Goal: Task Accomplishment & Management: Use online tool/utility

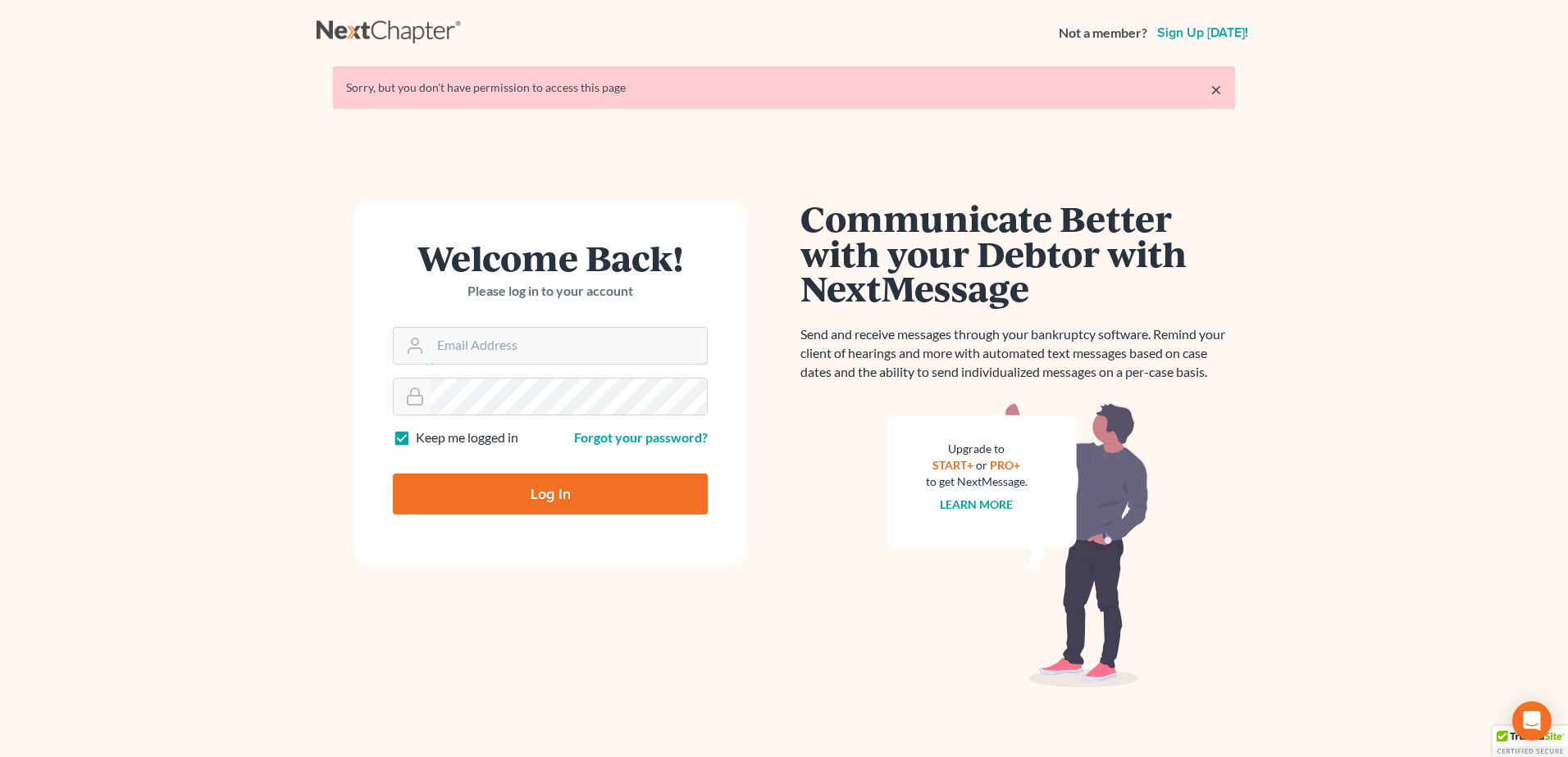
type input "[EMAIL_ADDRESS][DOMAIN_NAME]"
click at [547, 483] on input "Log In" at bounding box center [550, 494] width 315 height 41
type input "Thinking..."
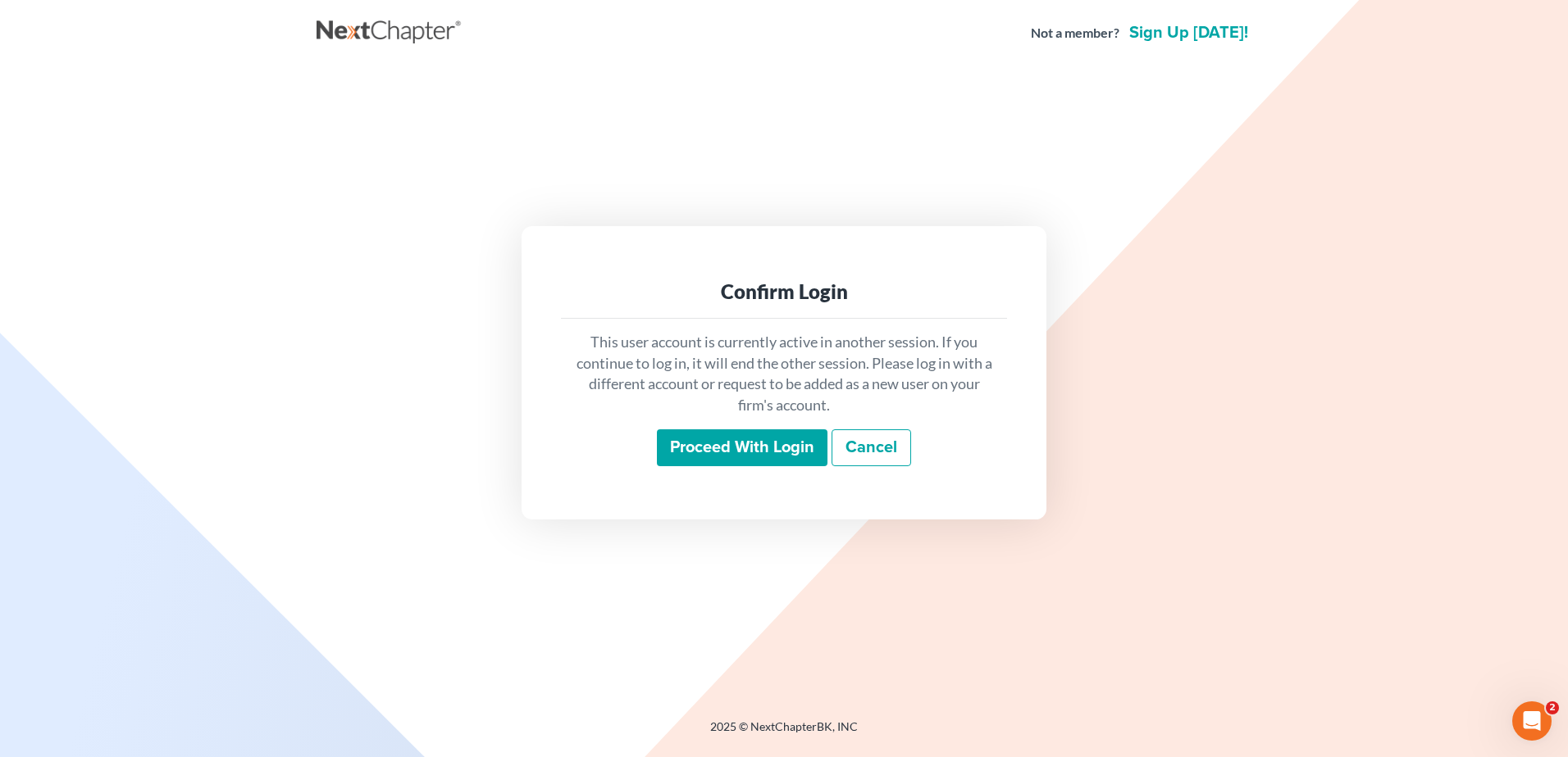
click at [757, 454] on input "Proceed with login" at bounding box center [742, 448] width 171 height 38
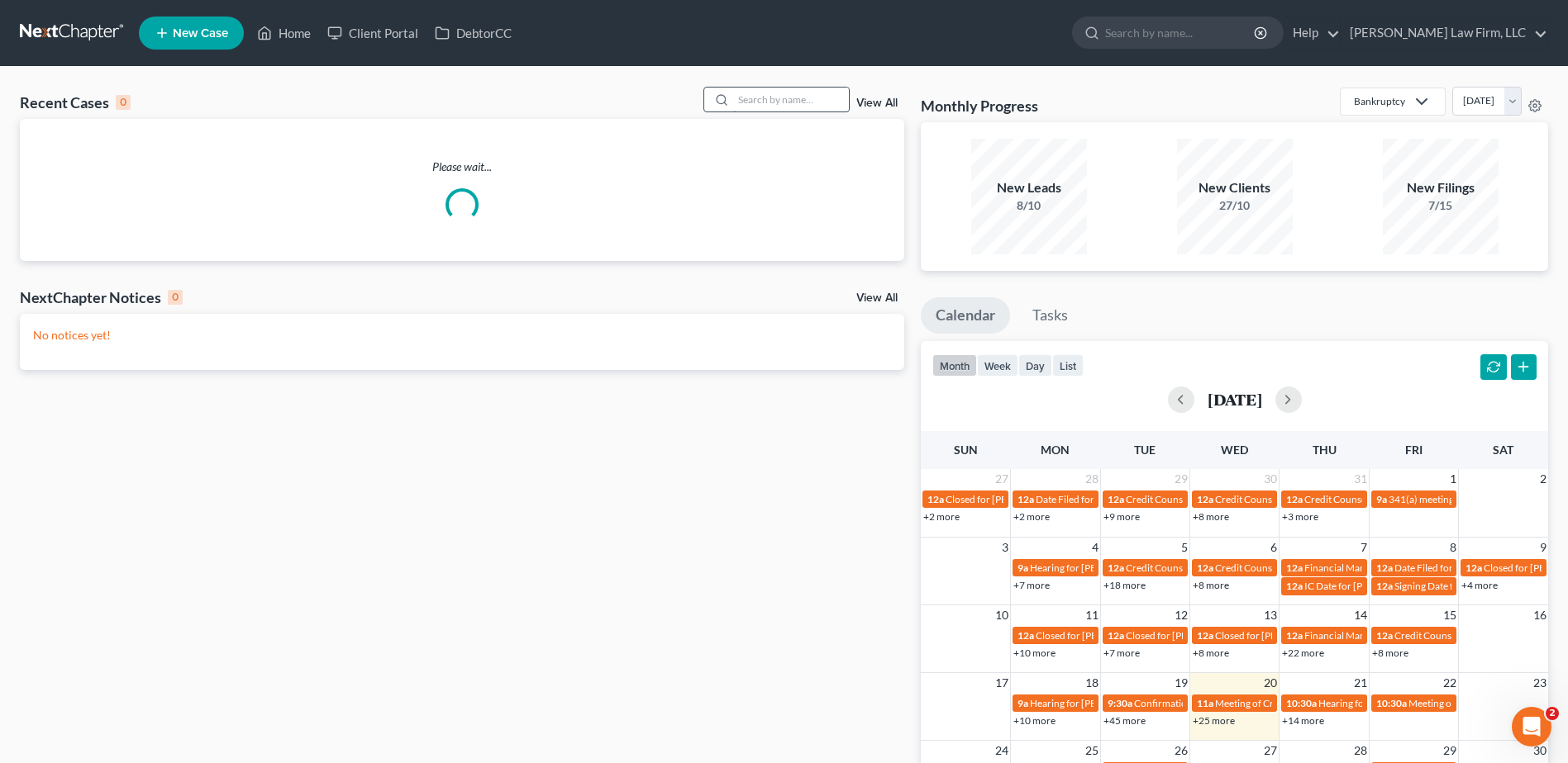
click at [753, 98] on input "search" at bounding box center [791, 99] width 115 height 24
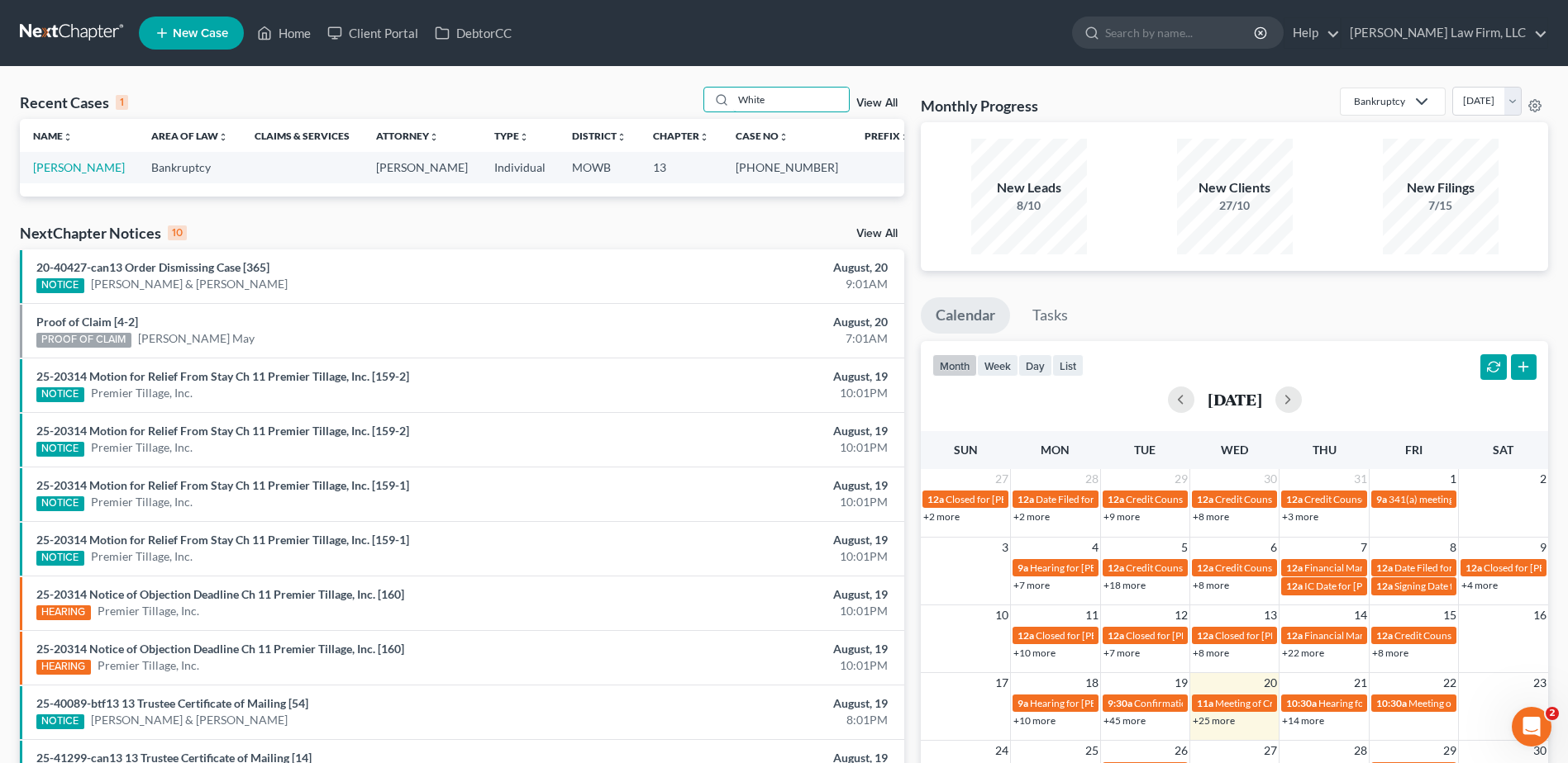
type input "White"
click at [880, 103] on link "View All" at bounding box center [877, 103] width 41 height 11
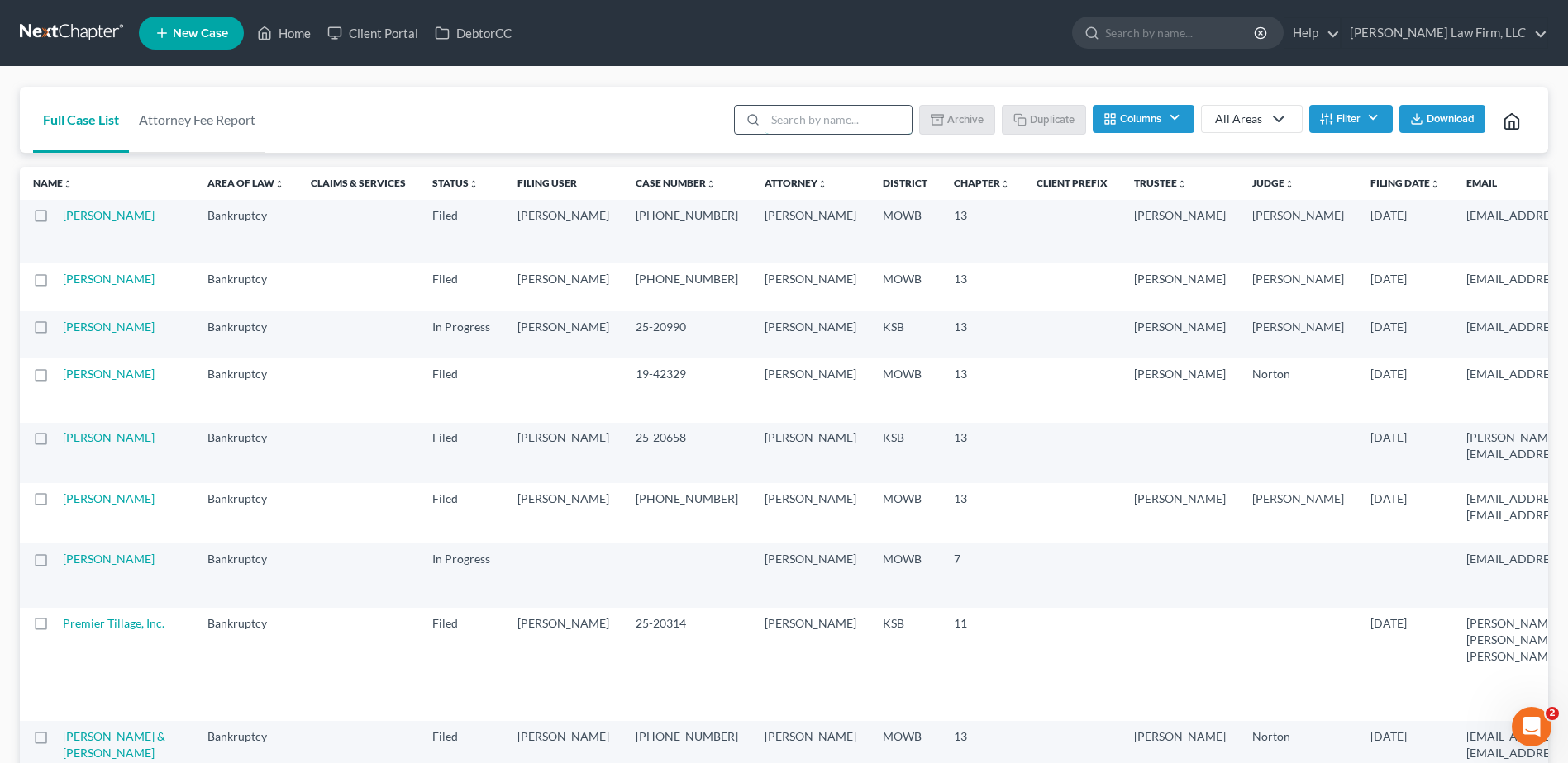
click at [866, 127] on input "search" at bounding box center [838, 120] width 146 height 28
type input "White"
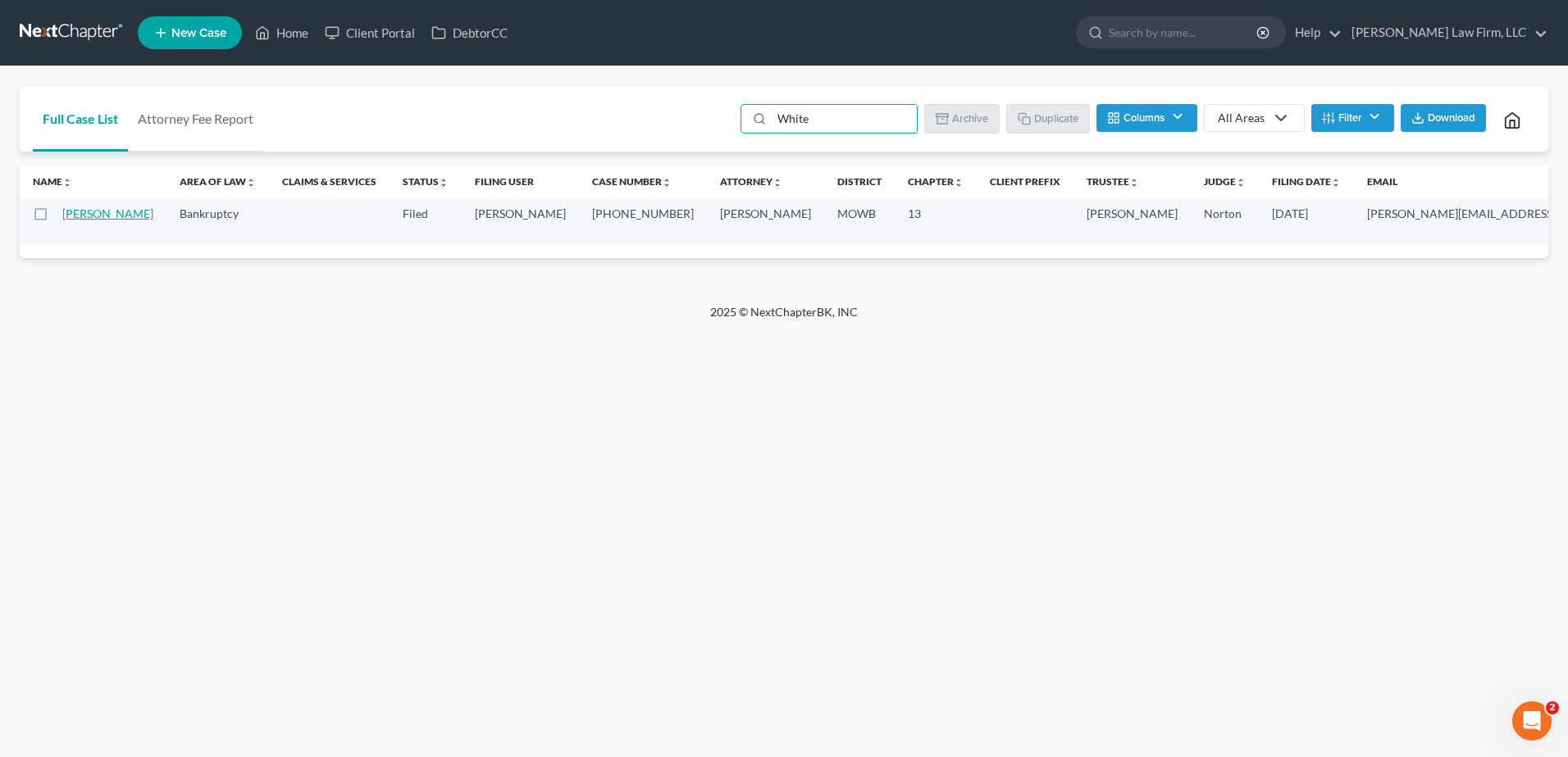
click at [86, 218] on link "[PERSON_NAME]" at bounding box center [108, 213] width 91 height 14
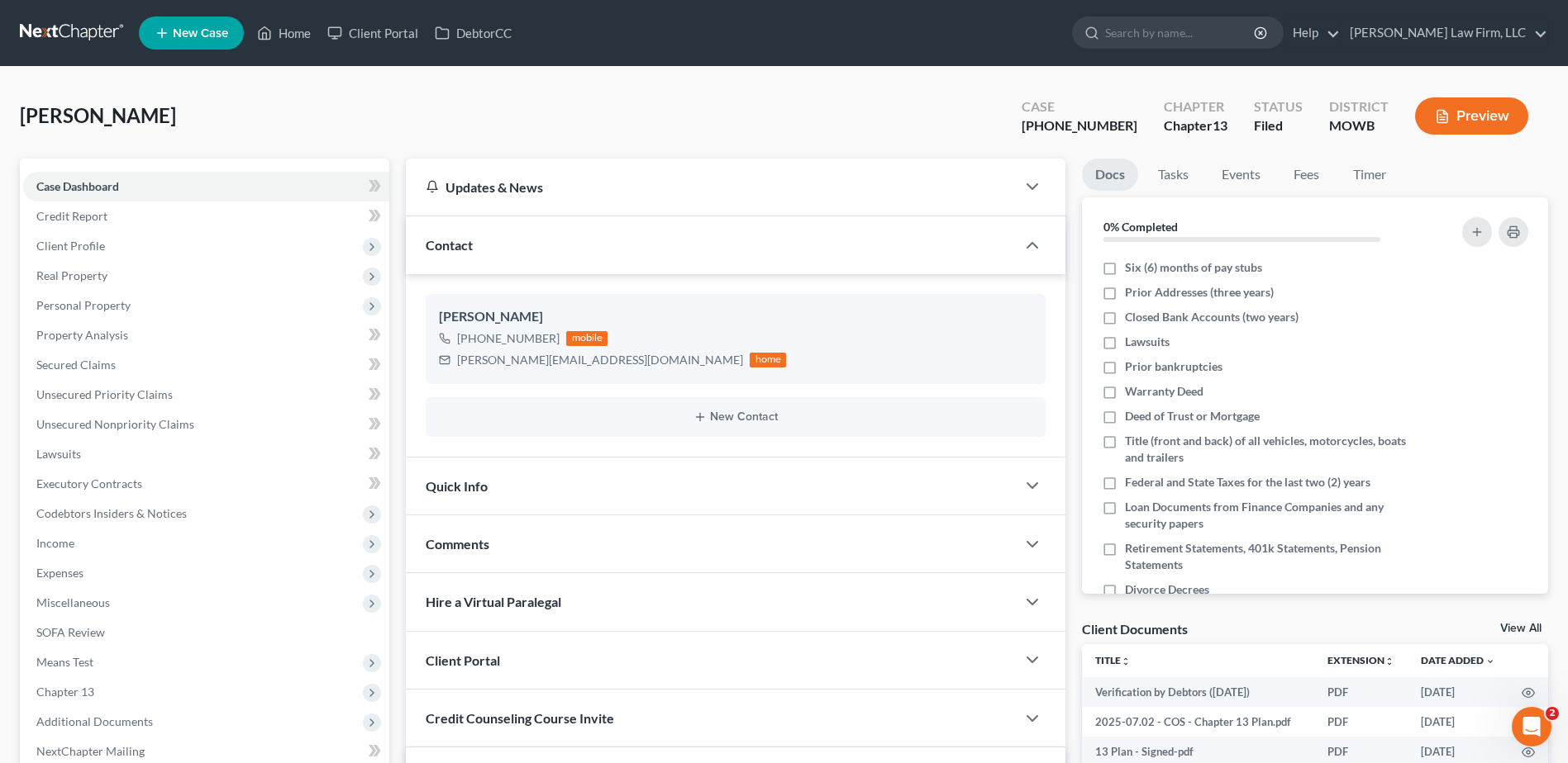
click at [464, 488] on span "Quick Info" at bounding box center [457, 486] width 62 height 16
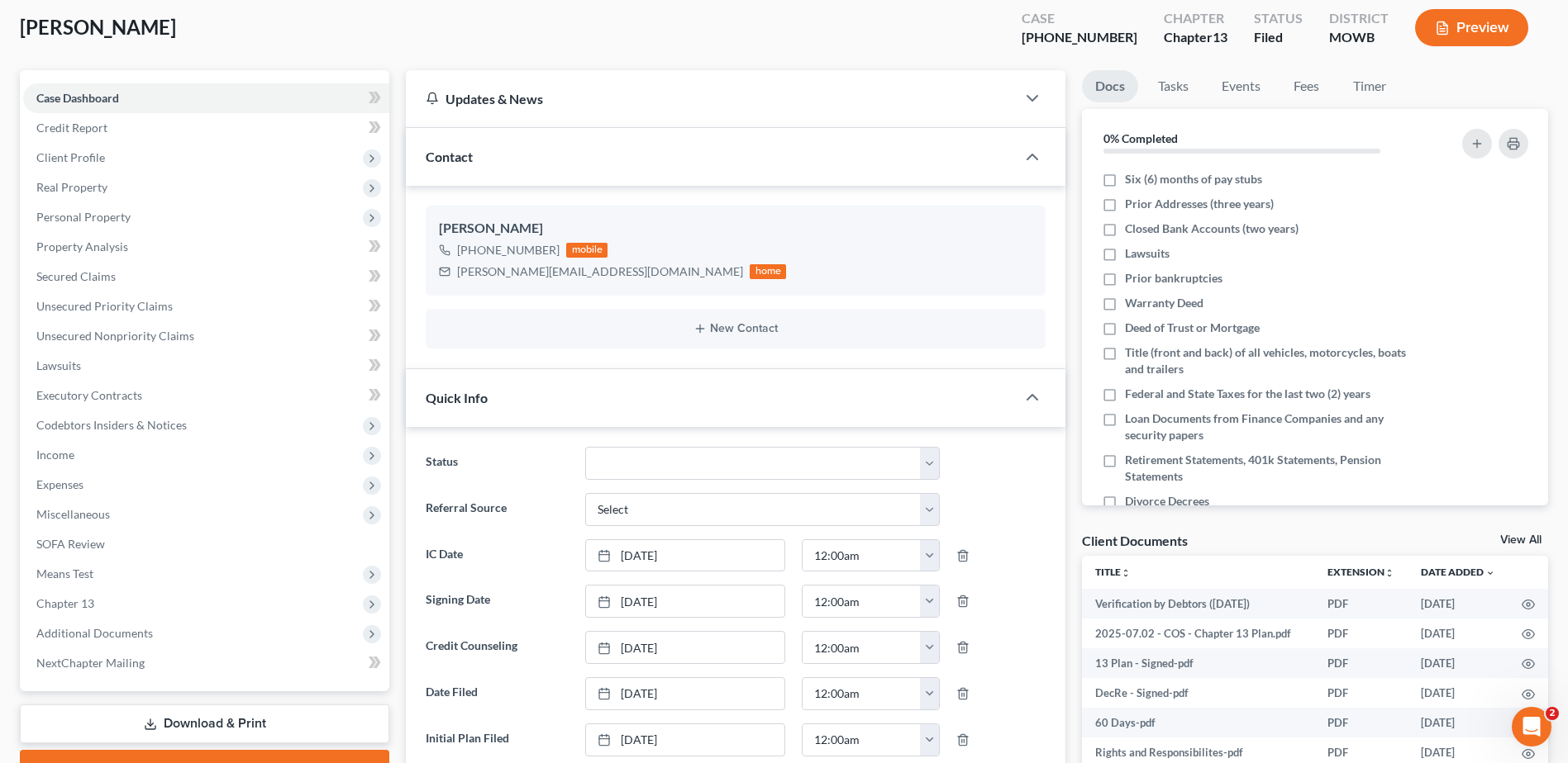
scroll to position [83, 0]
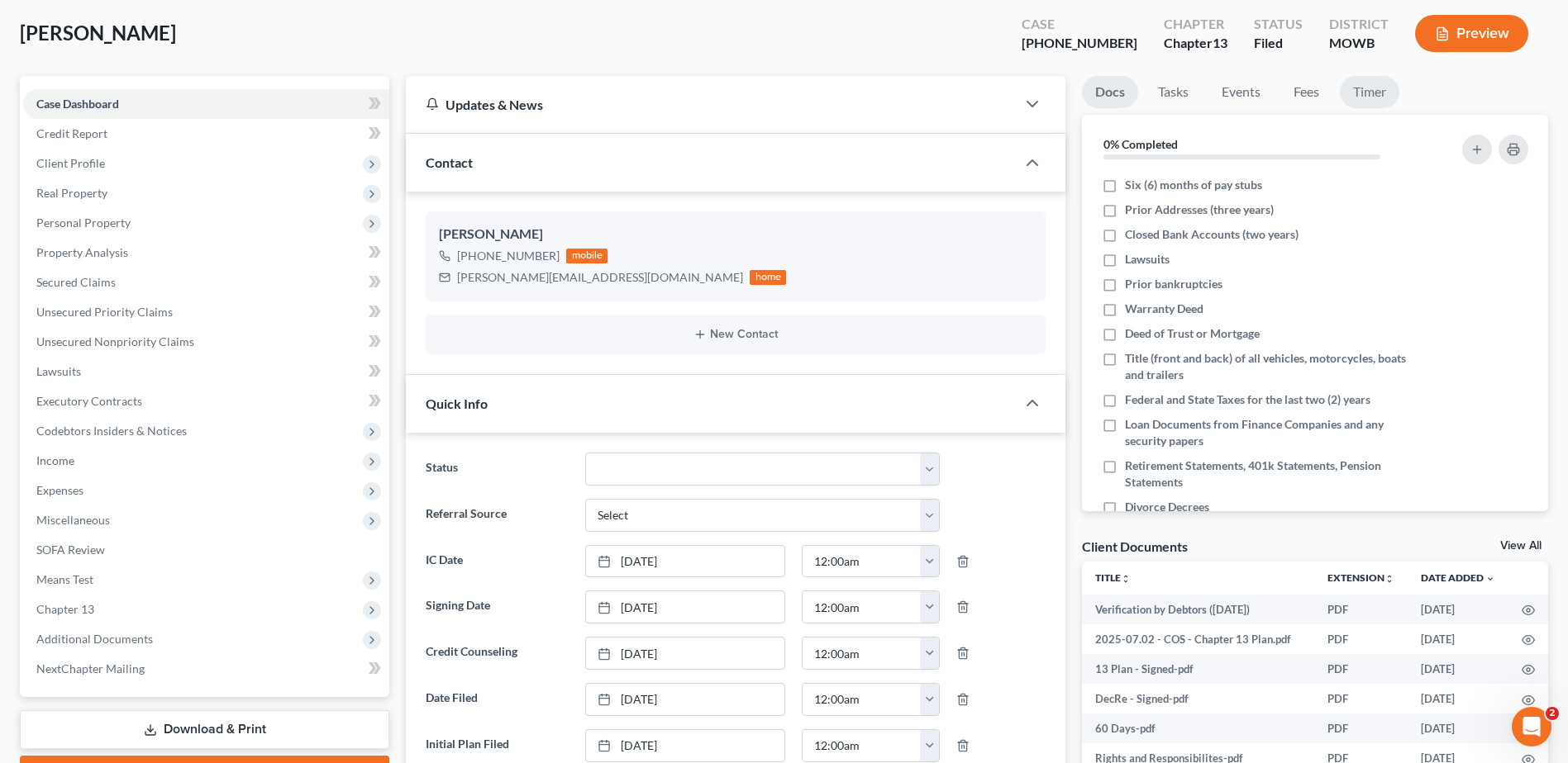
click at [1368, 94] on link "Timer" at bounding box center [1370, 92] width 60 height 33
